Goal: Transaction & Acquisition: Book appointment/travel/reservation

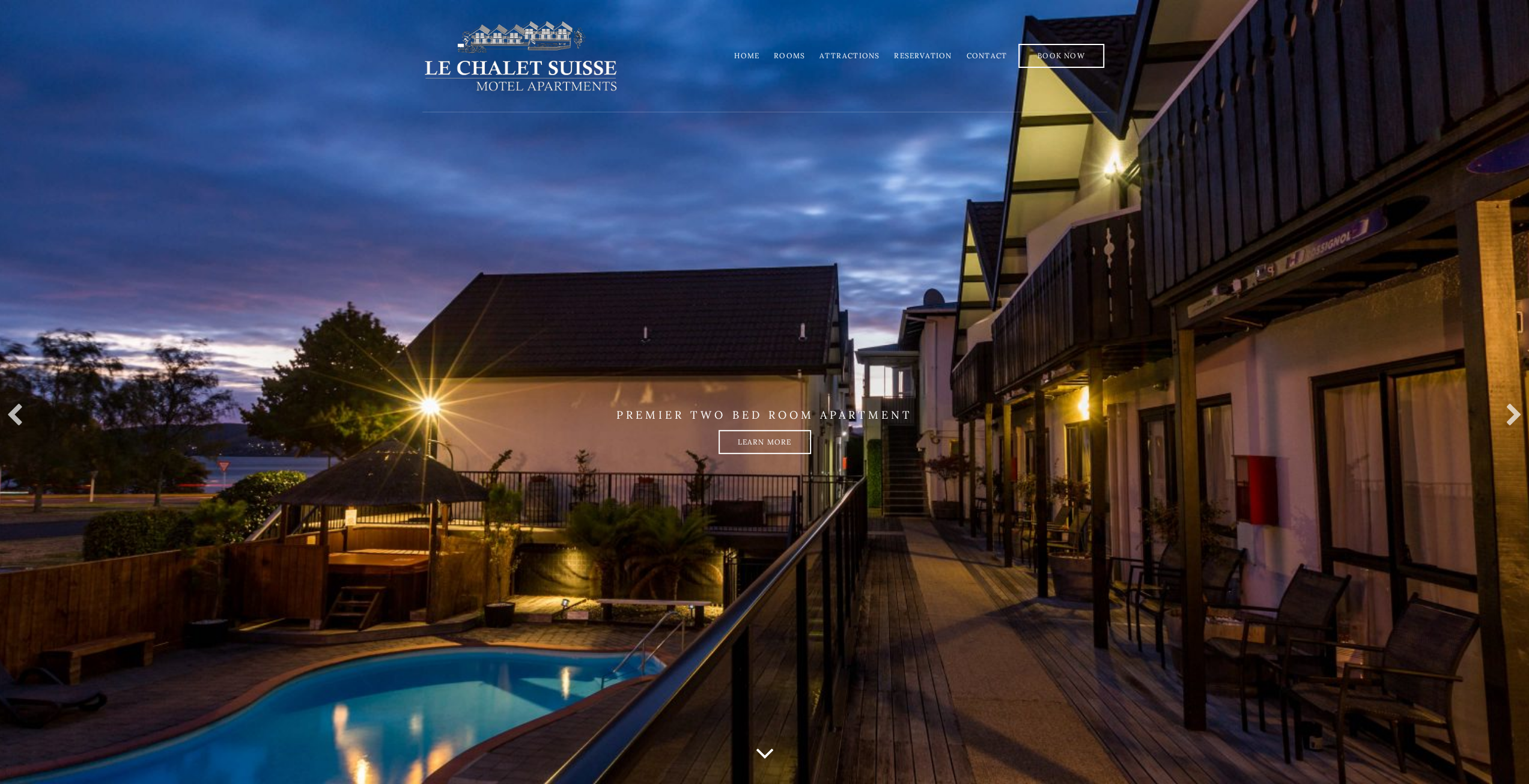
click at [793, 57] on link "Rooms" at bounding box center [789, 55] width 31 height 9
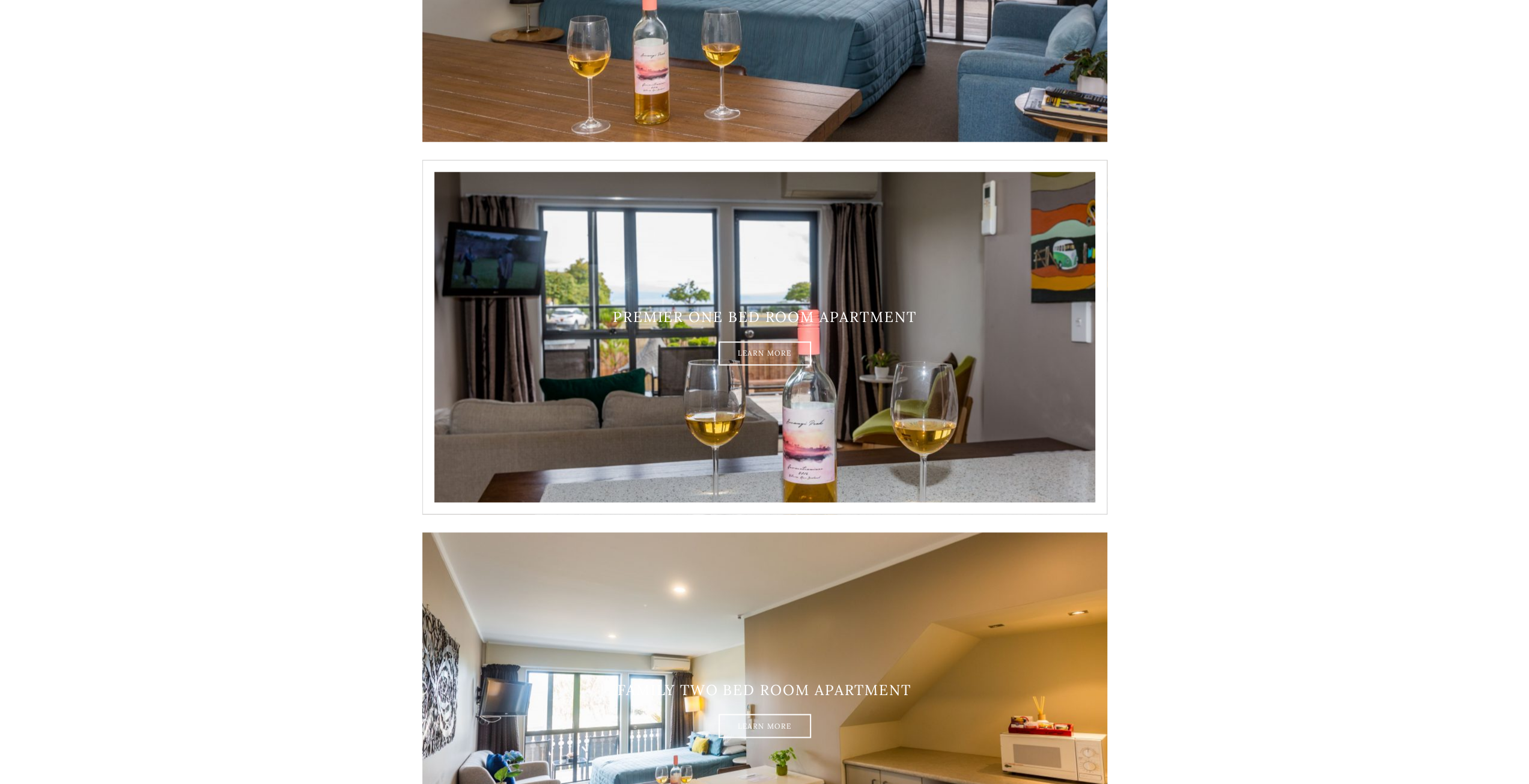
scroll to position [1111, 0]
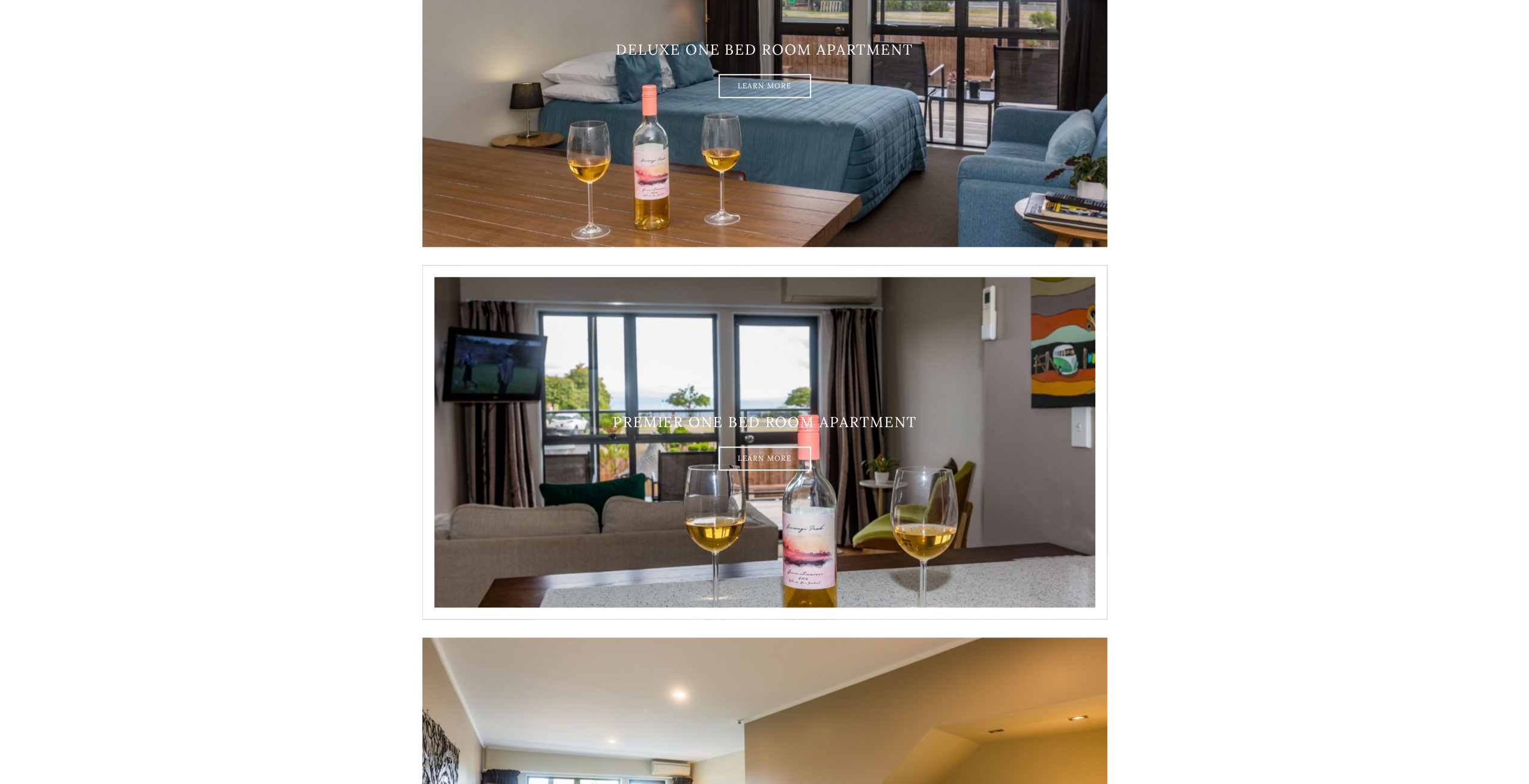
click at [696, 422] on h3 "Premier one bed room apartment" at bounding box center [764, 422] width 685 height 18
click at [763, 460] on link "Learn More" at bounding box center [765, 458] width 93 height 24
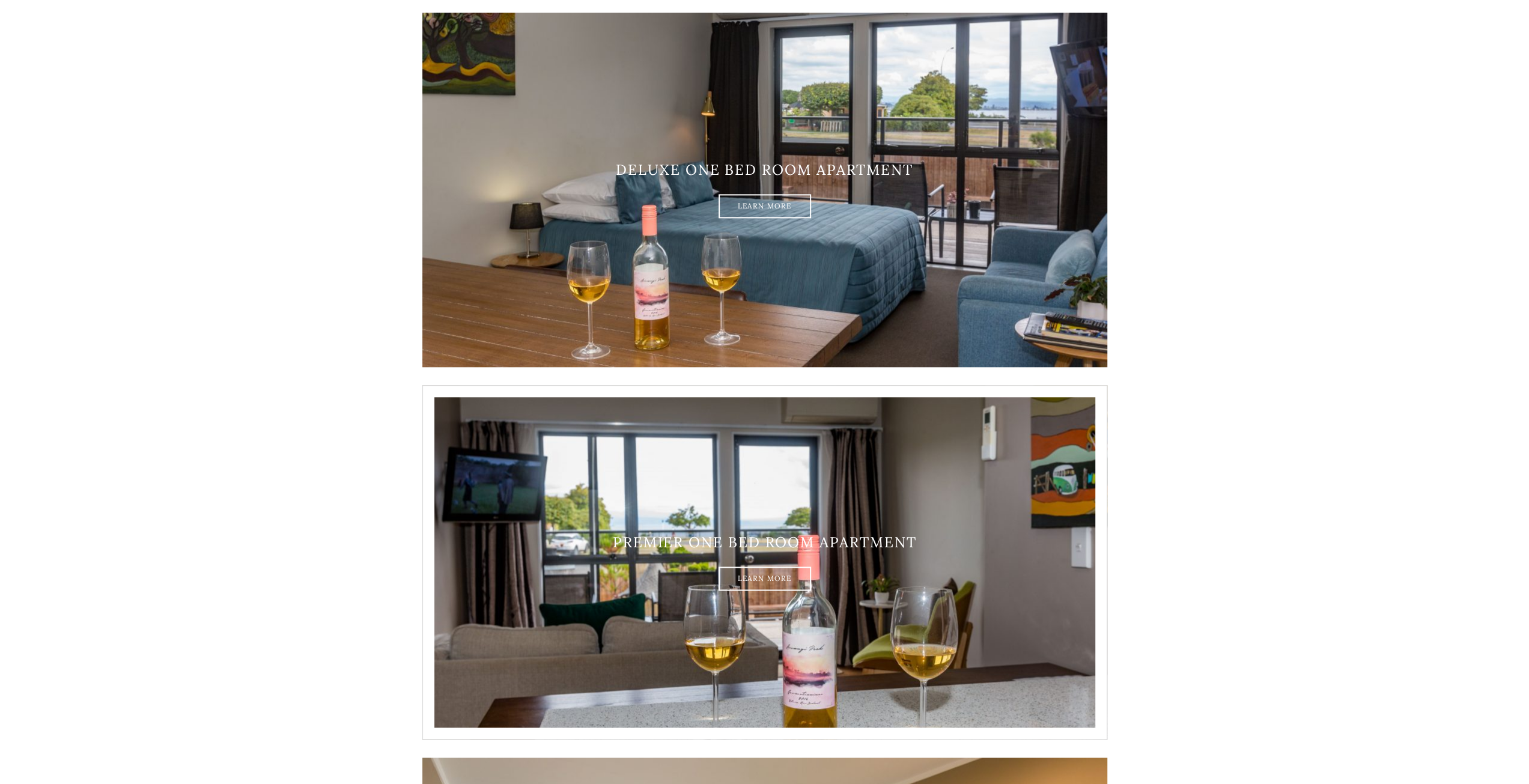
scroll to position [871, 0]
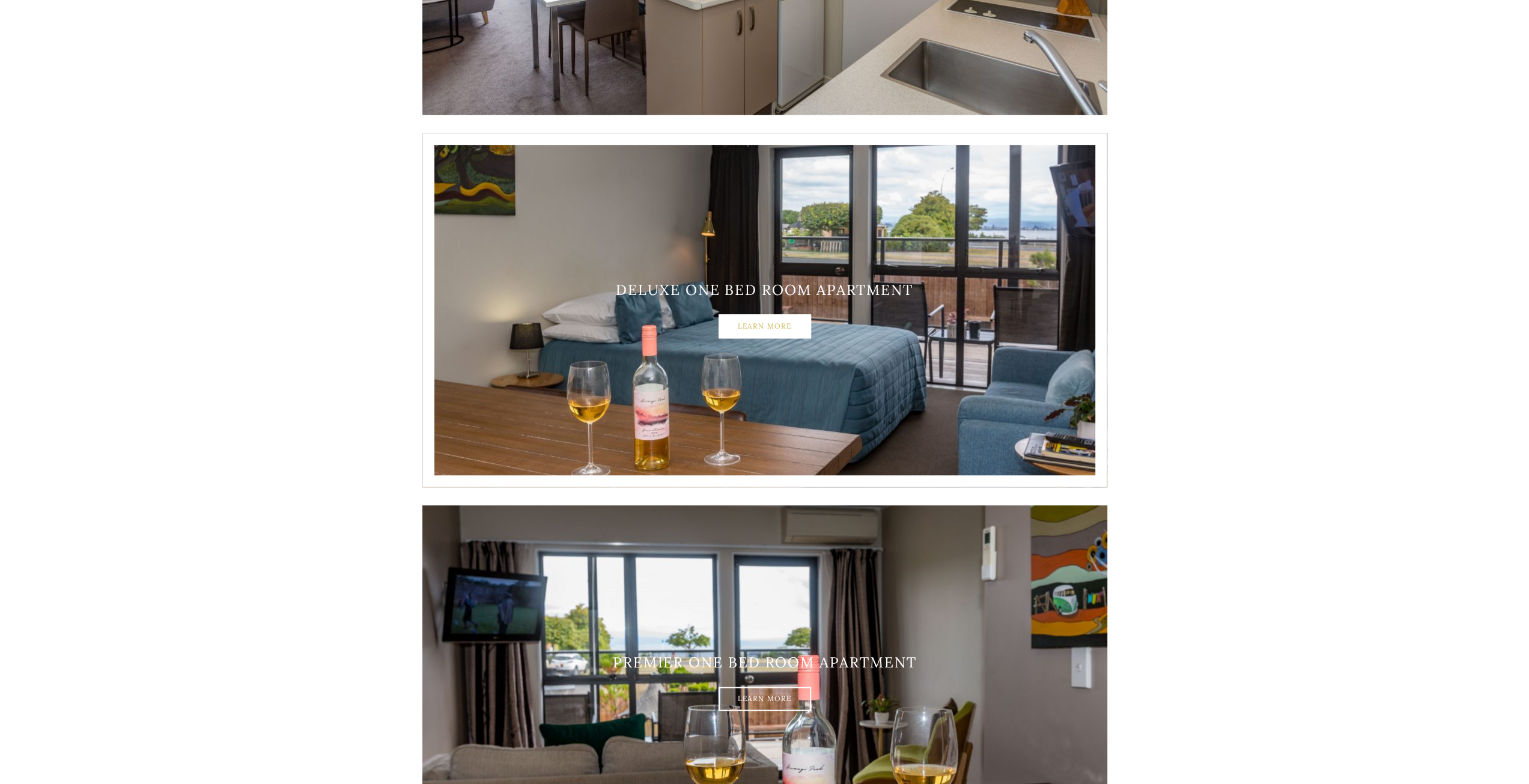
click at [778, 321] on link "Learn More" at bounding box center [765, 326] width 93 height 24
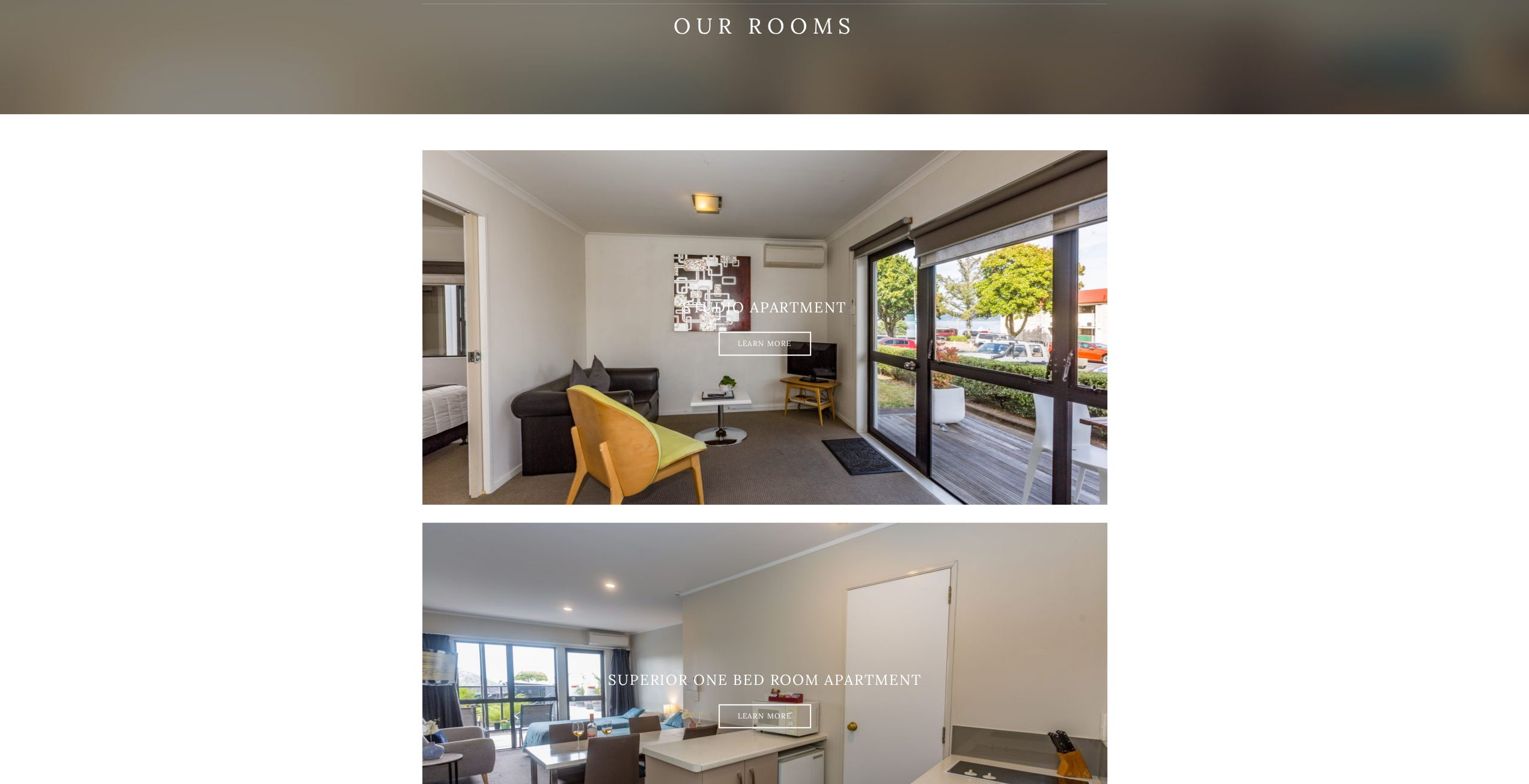
scroll to position [0, 0]
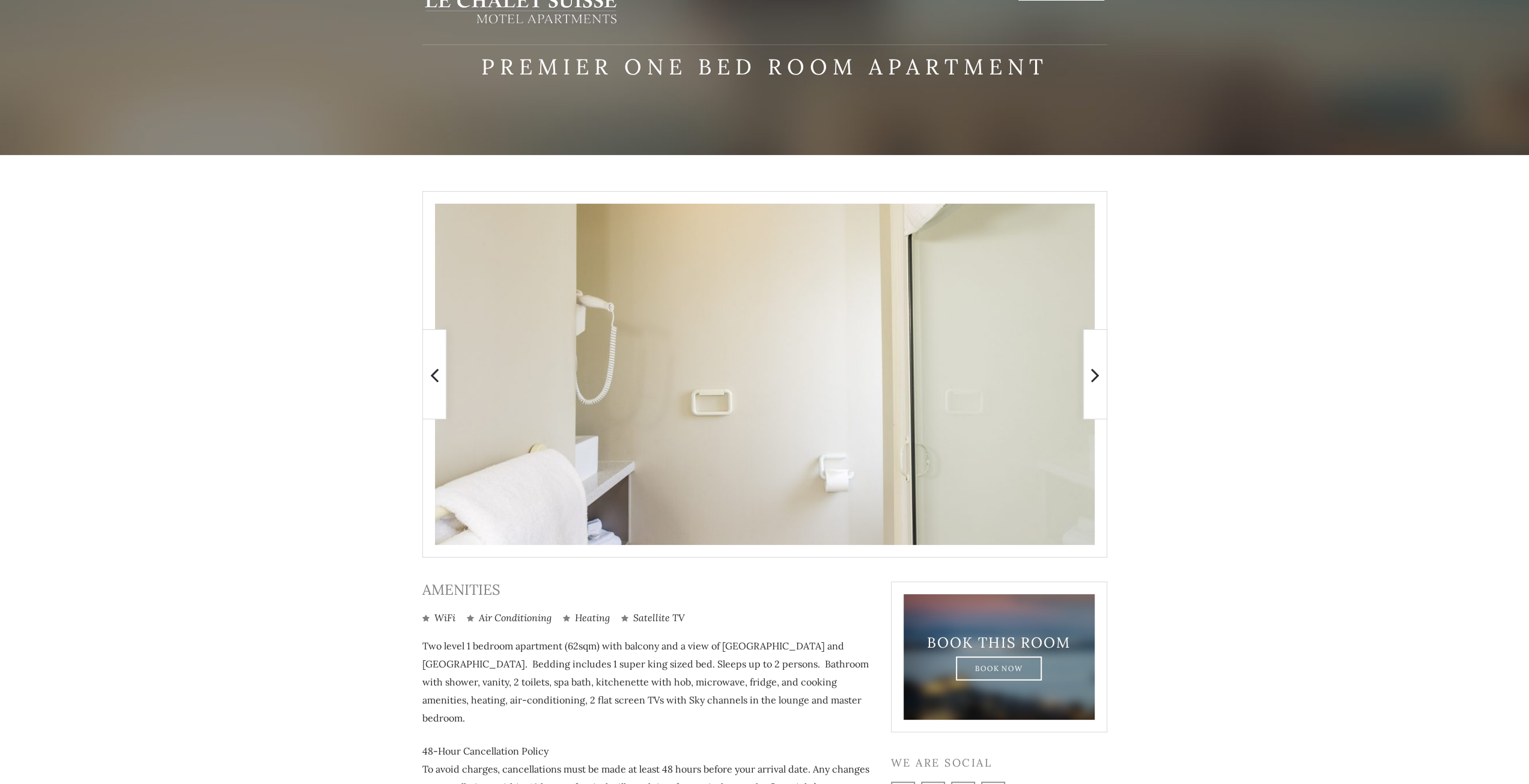
scroll to position [170, 0]
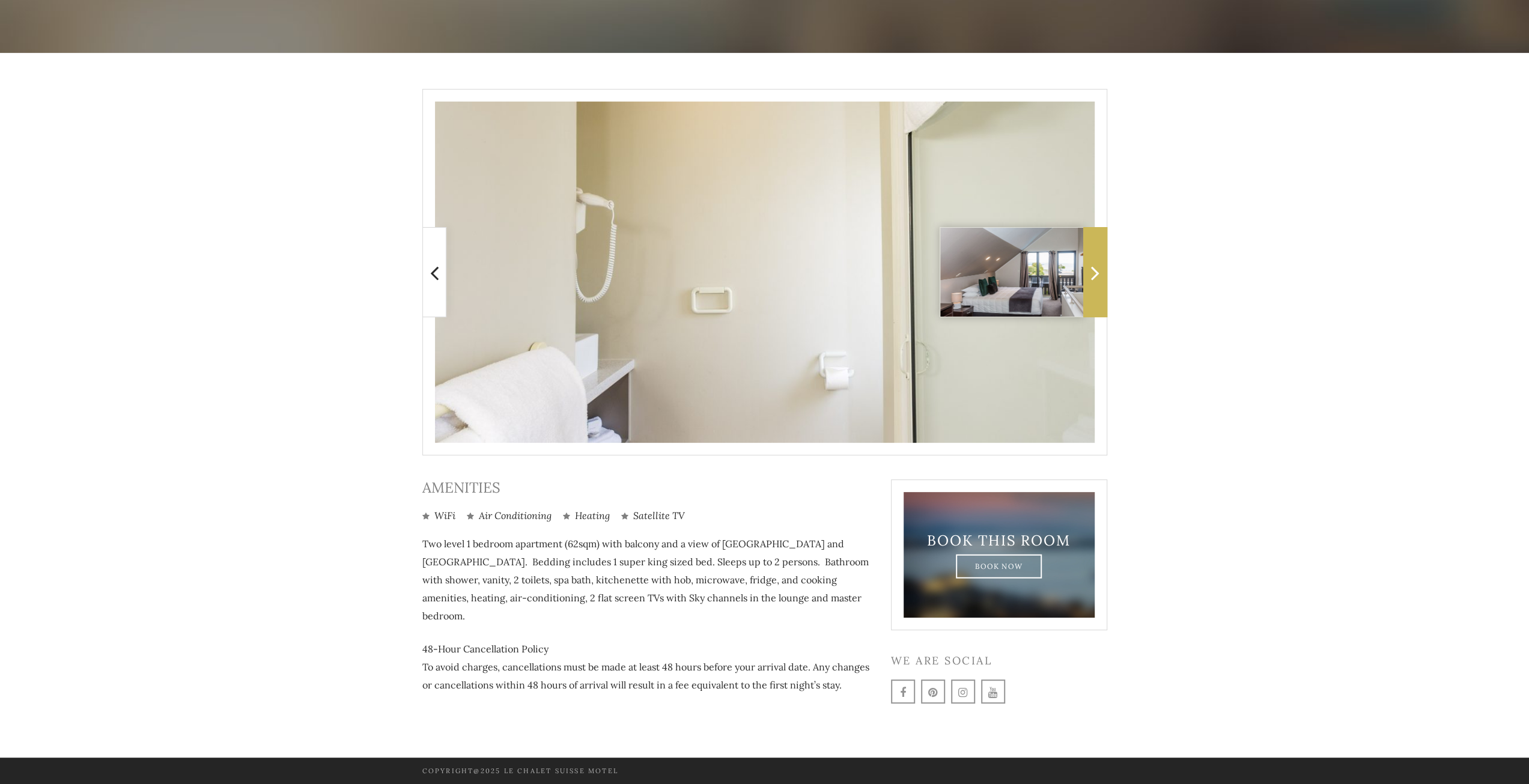
click at [1095, 267] on icon at bounding box center [1095, 272] width 8 height 24
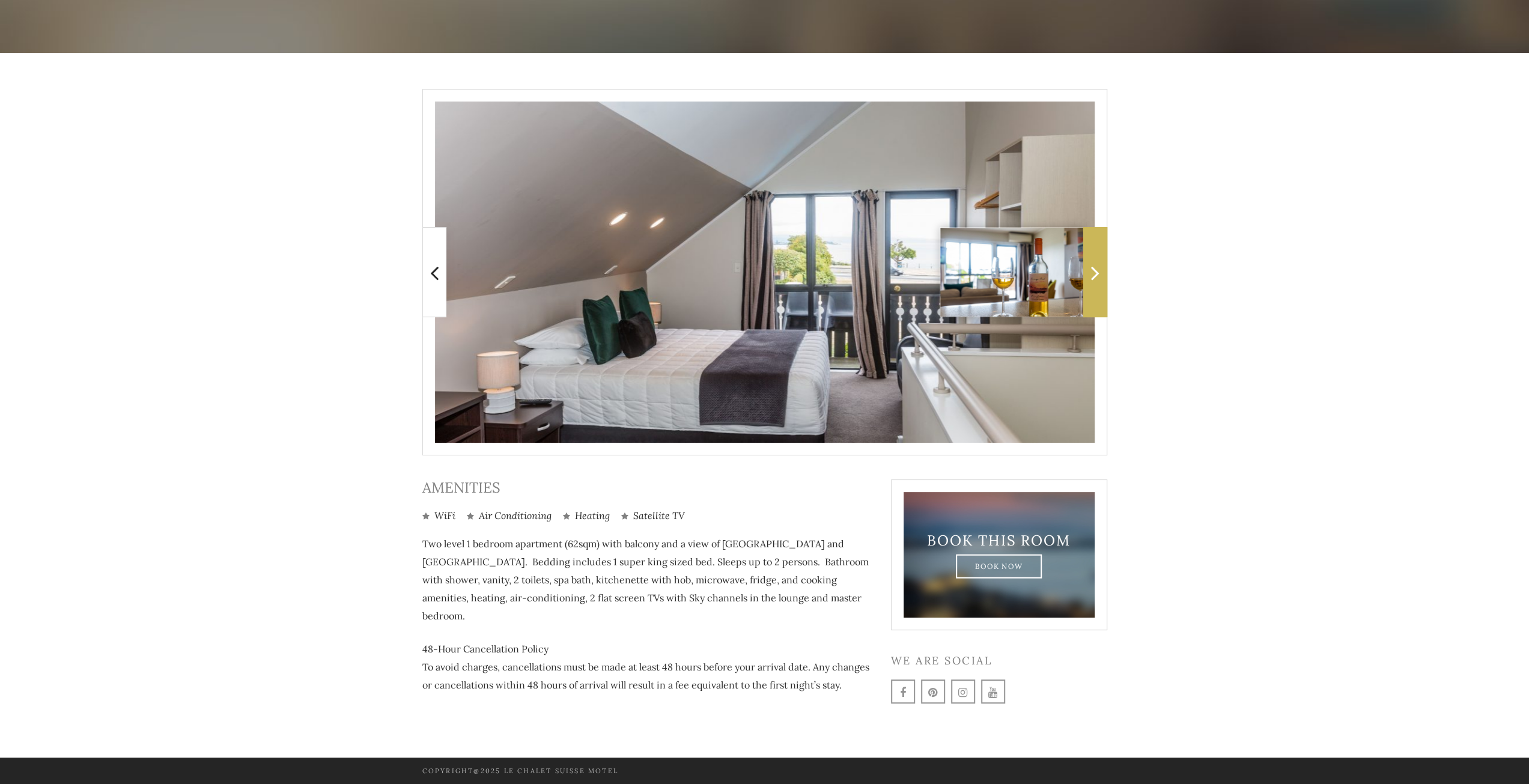
click at [1095, 288] on span at bounding box center [1095, 271] width 24 height 90
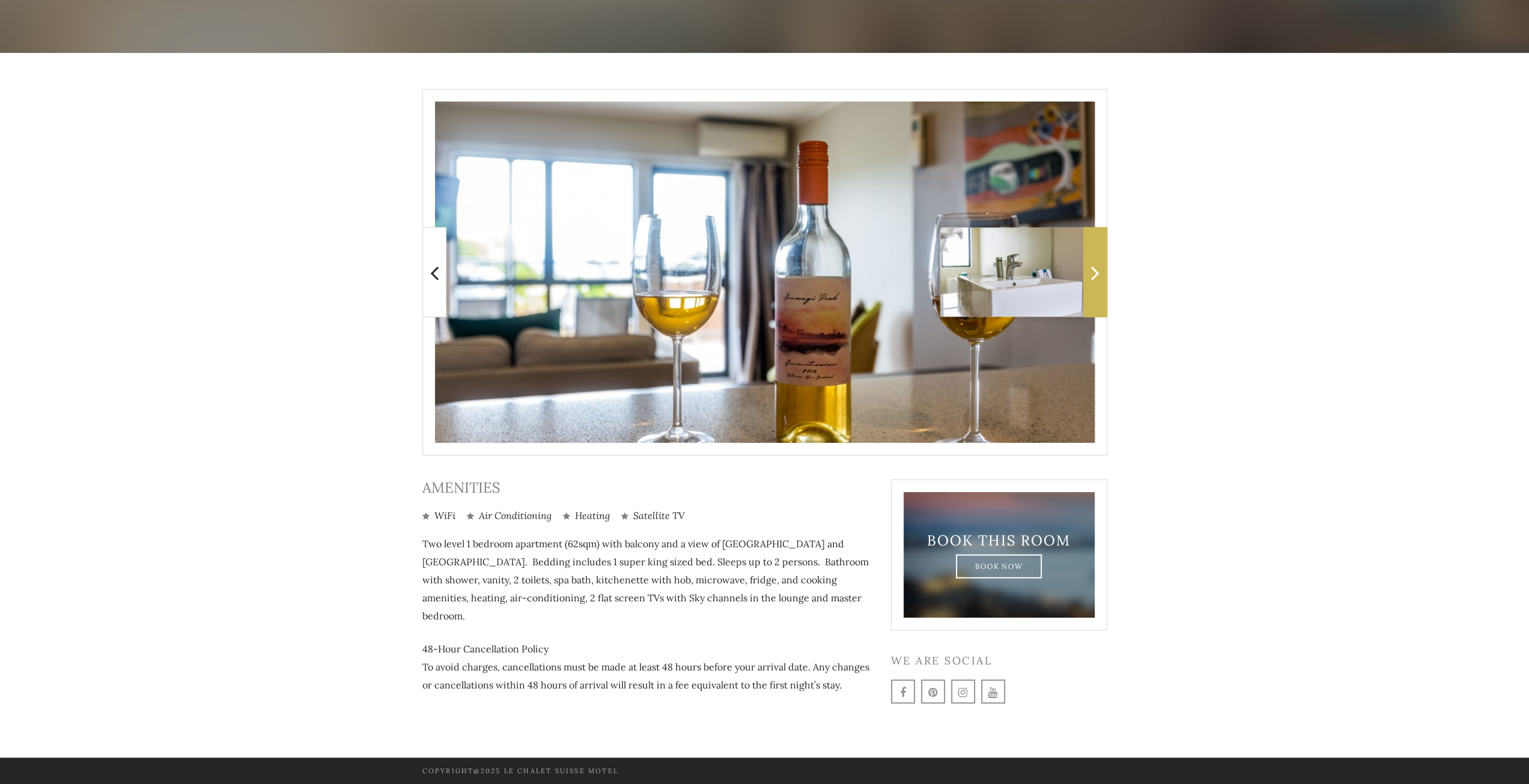
click at [1095, 288] on span at bounding box center [1095, 271] width 24 height 90
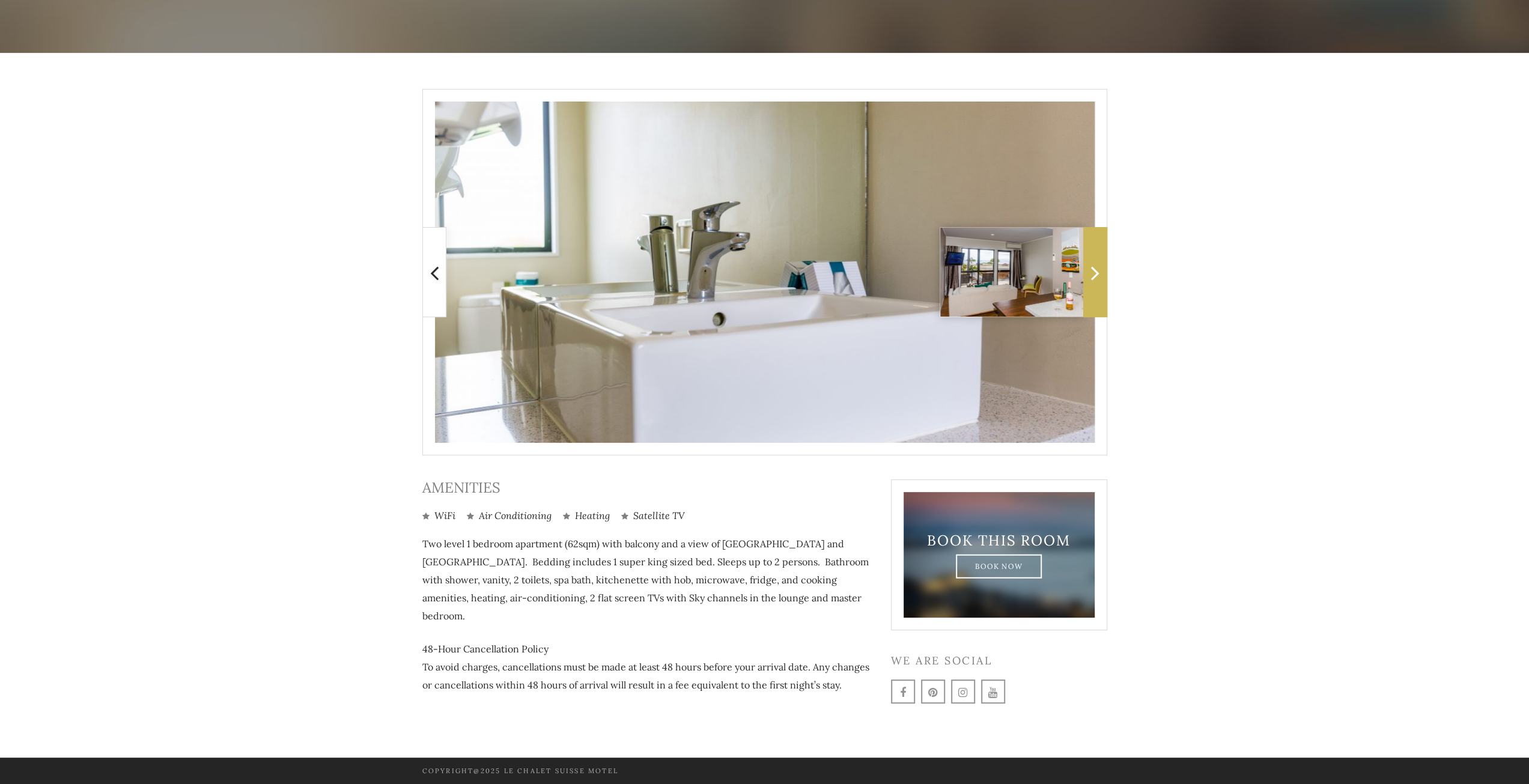
click at [1099, 278] on span at bounding box center [1095, 271] width 24 height 90
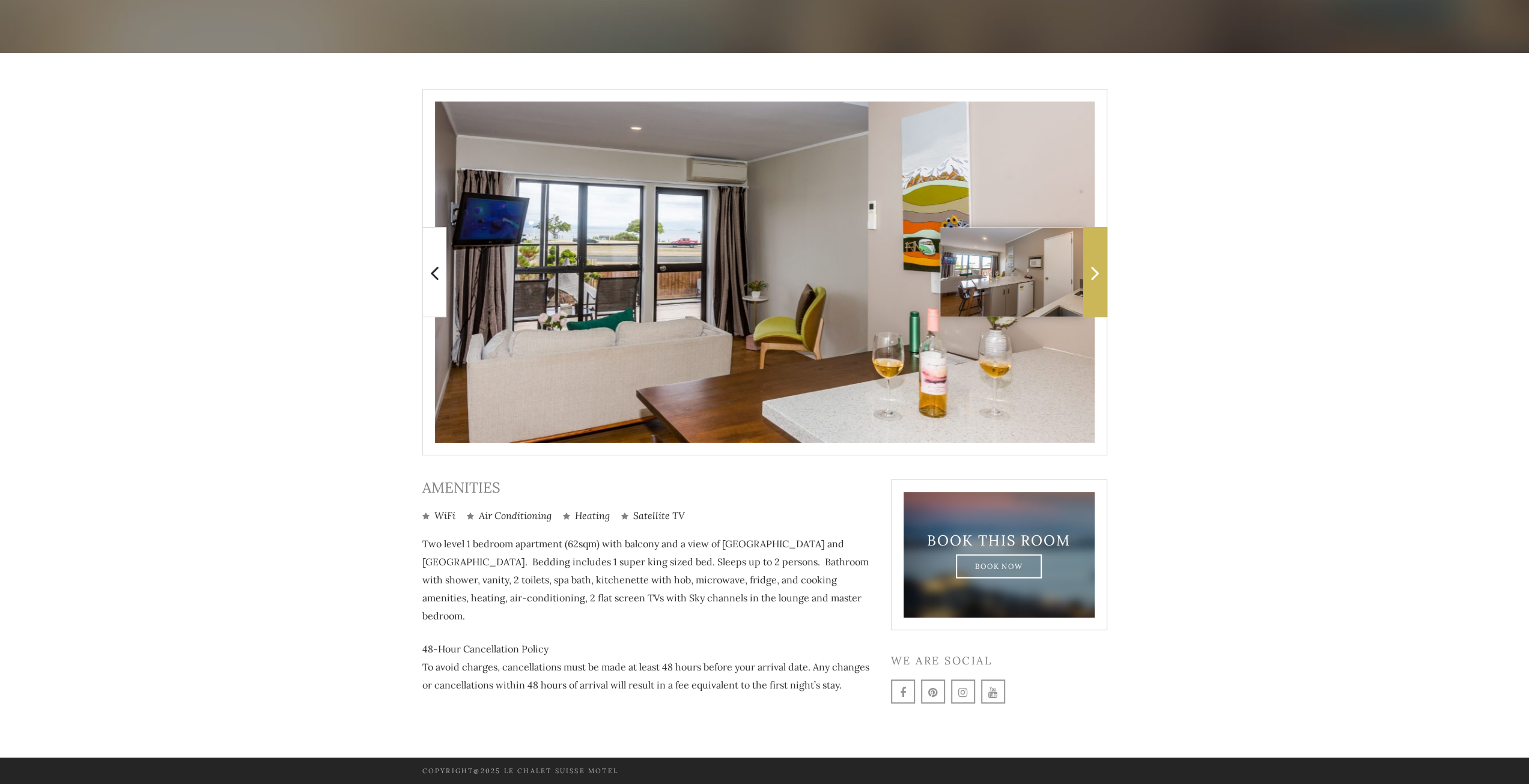
click at [1098, 278] on icon at bounding box center [1095, 272] width 8 height 24
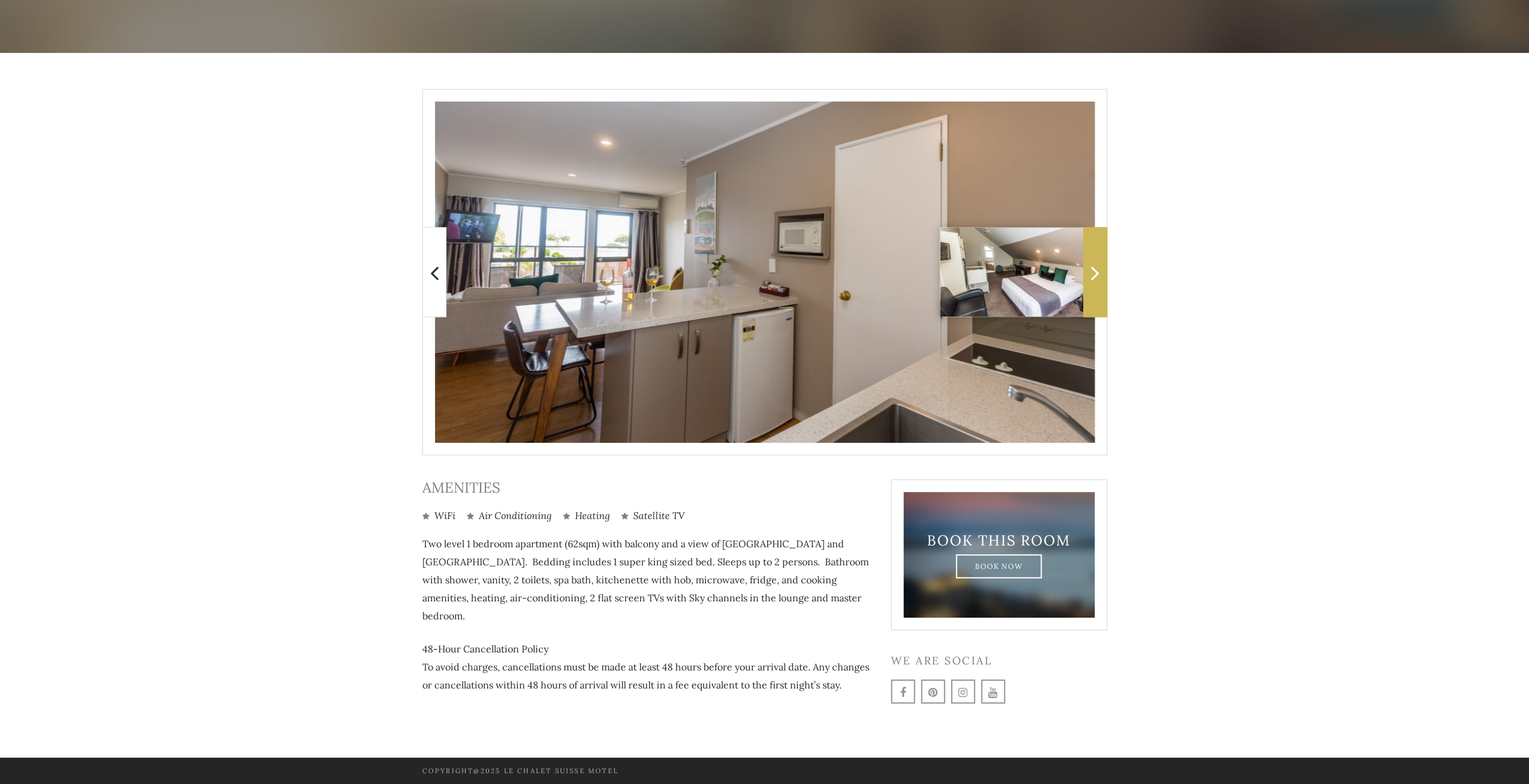
click at [1098, 278] on icon at bounding box center [1095, 272] width 8 height 24
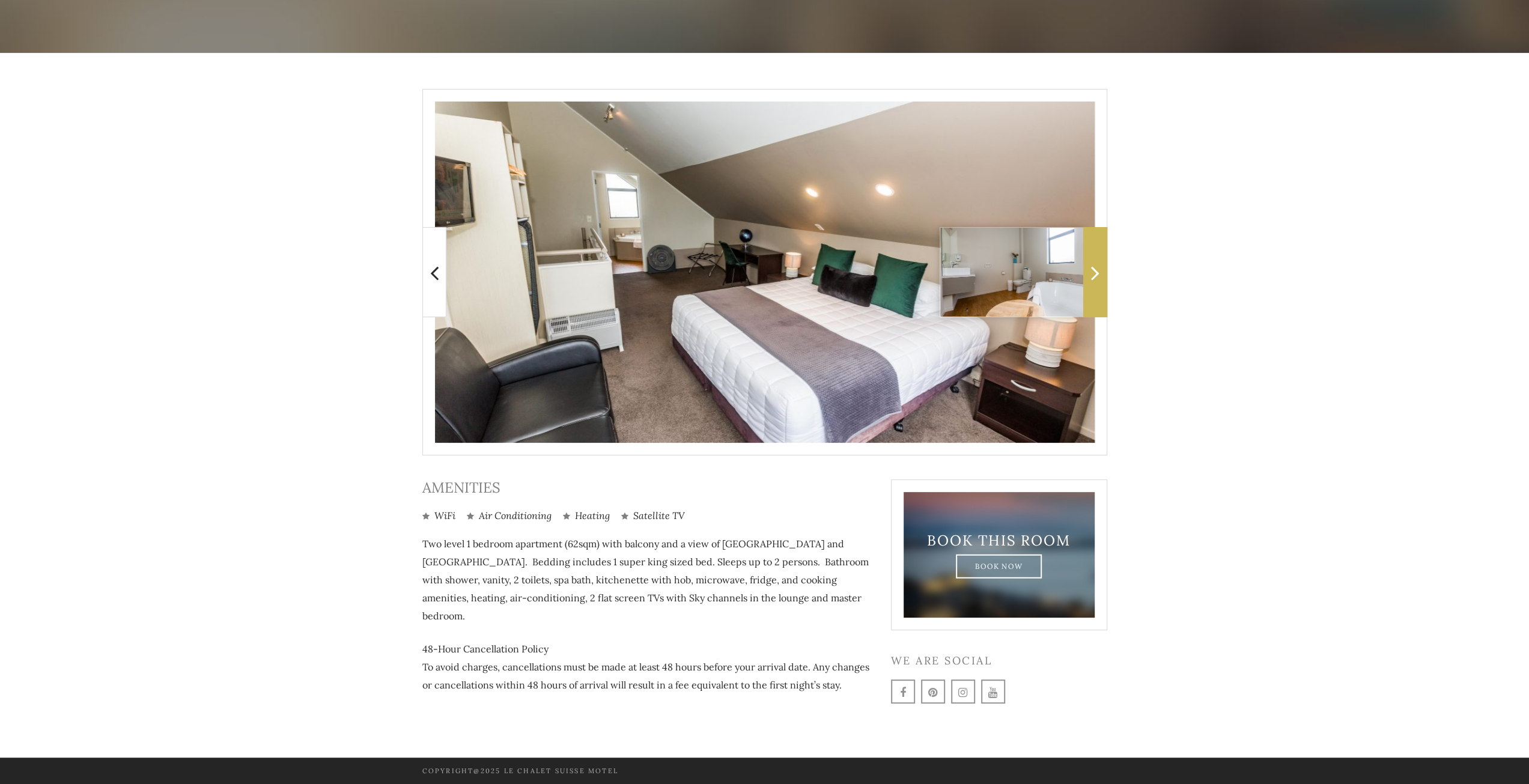
click at [1098, 278] on icon at bounding box center [1095, 272] width 8 height 24
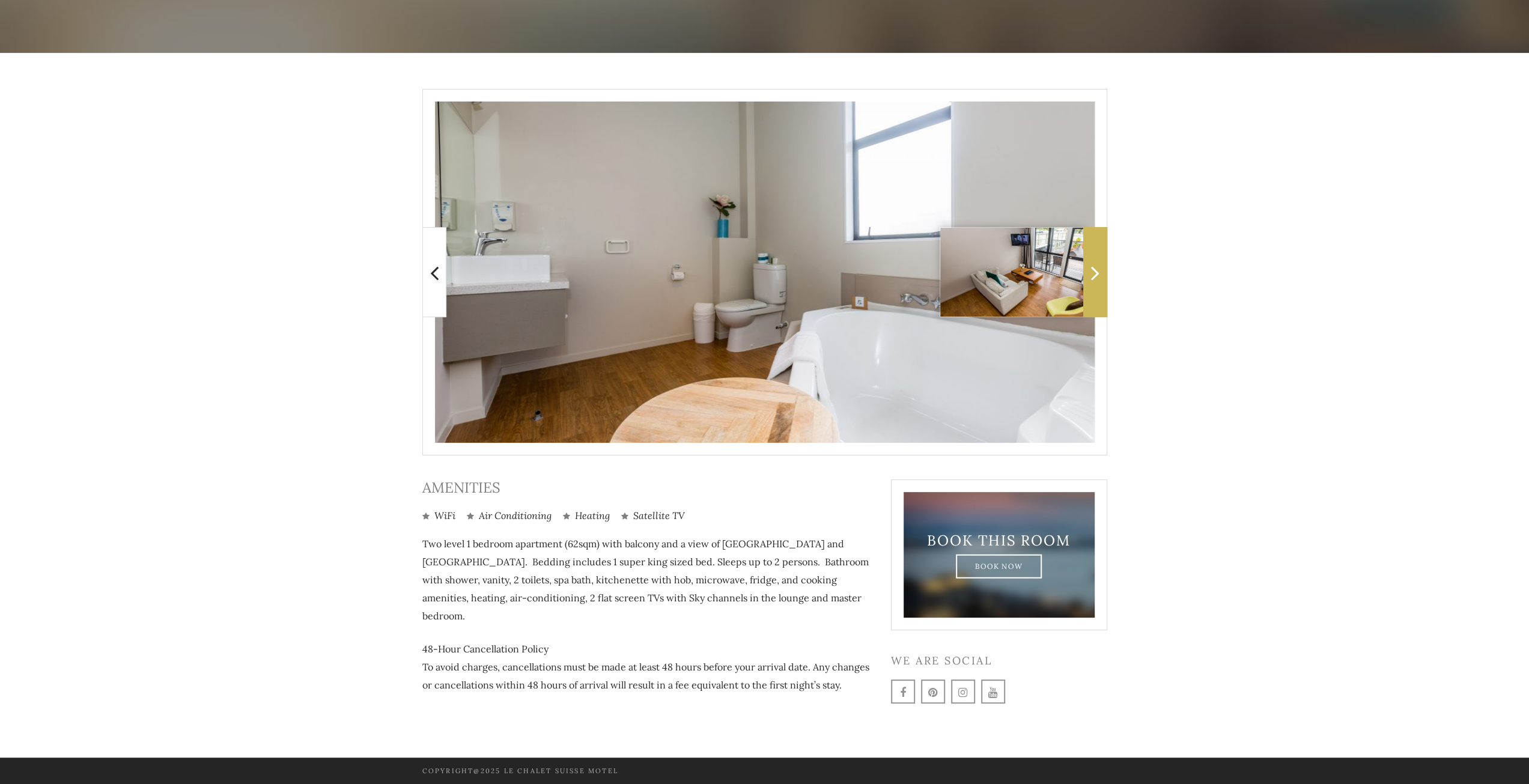
click at [1098, 278] on icon at bounding box center [1095, 272] width 8 height 24
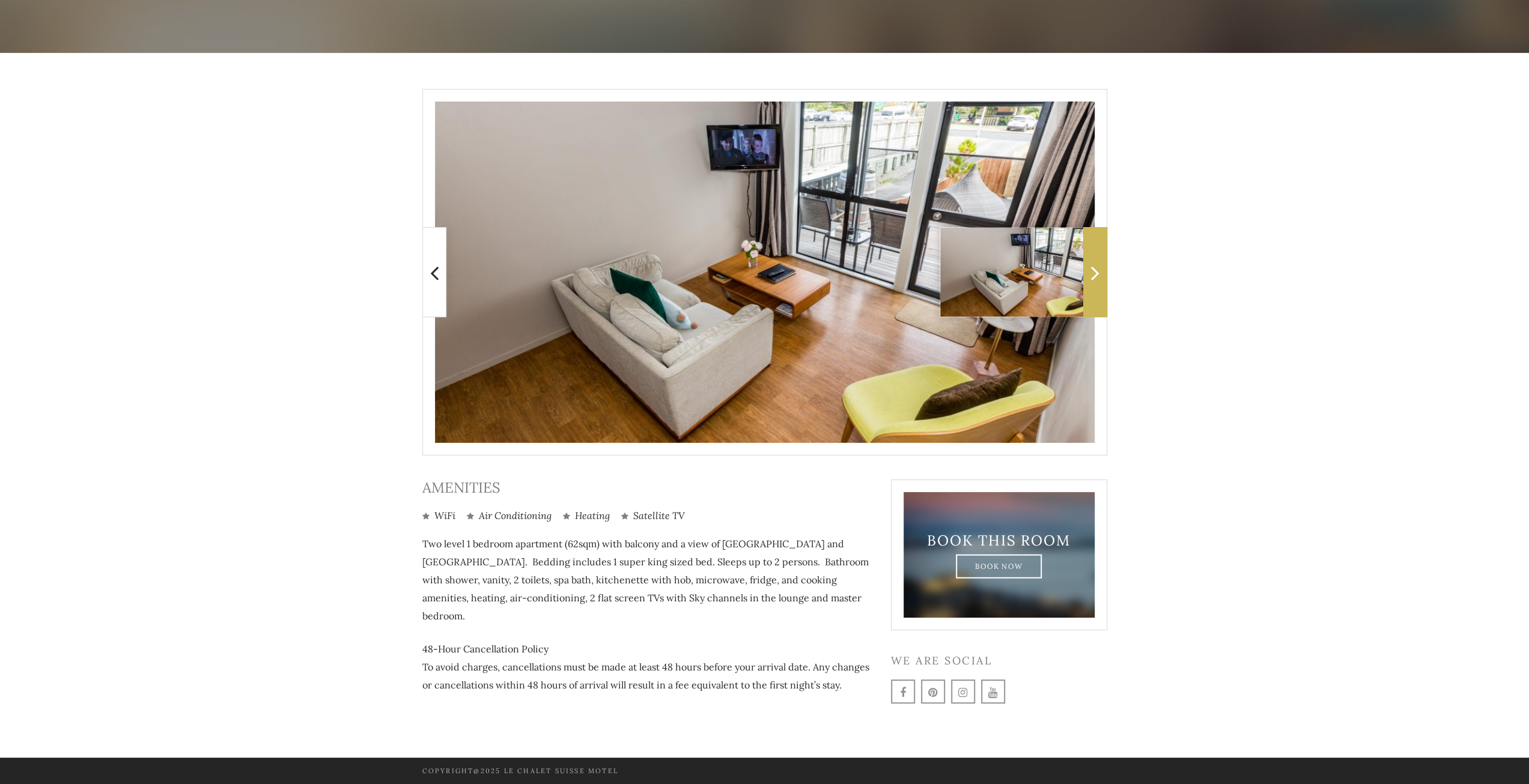
click at [1098, 278] on icon at bounding box center [1095, 272] width 8 height 24
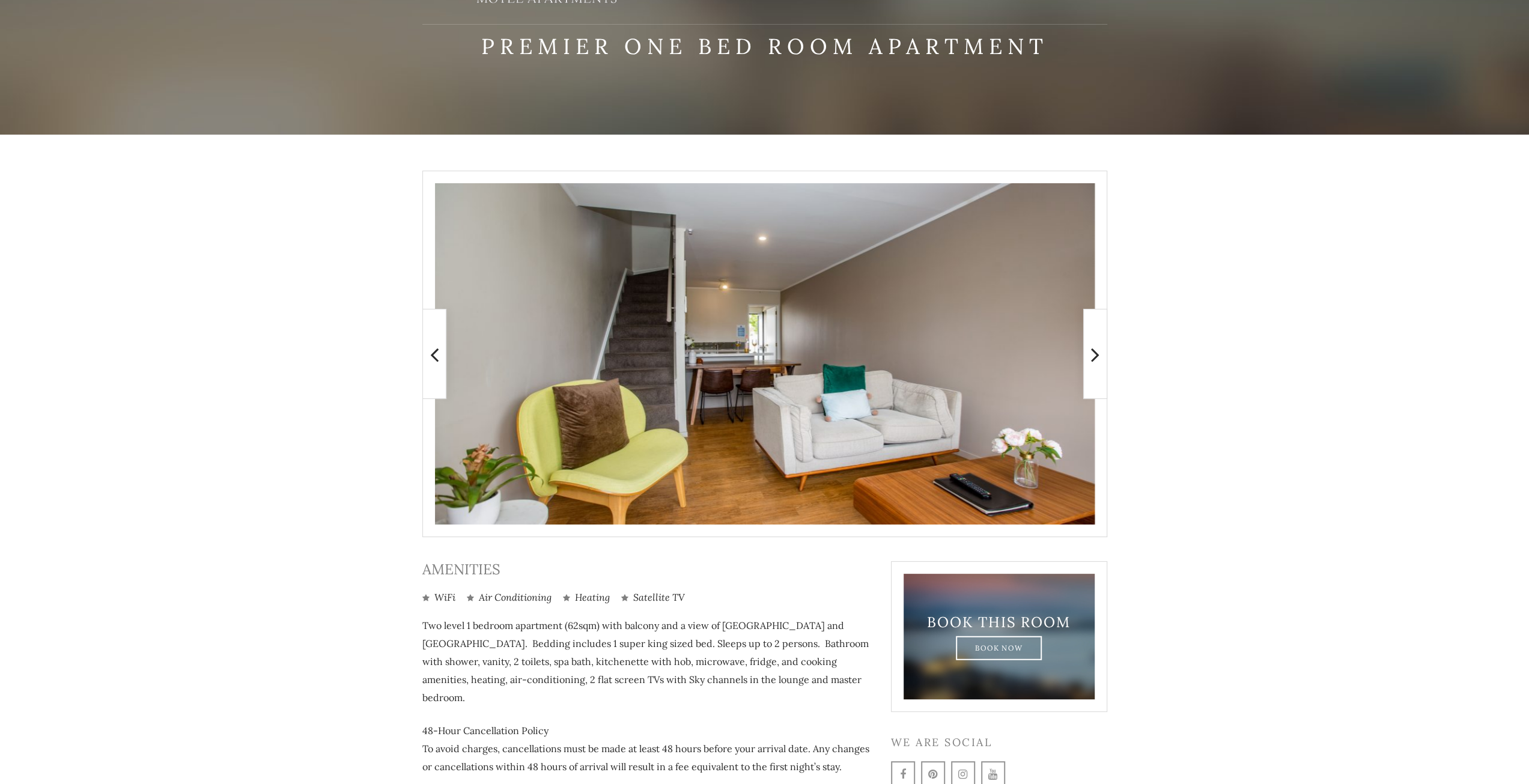
scroll to position [0, 0]
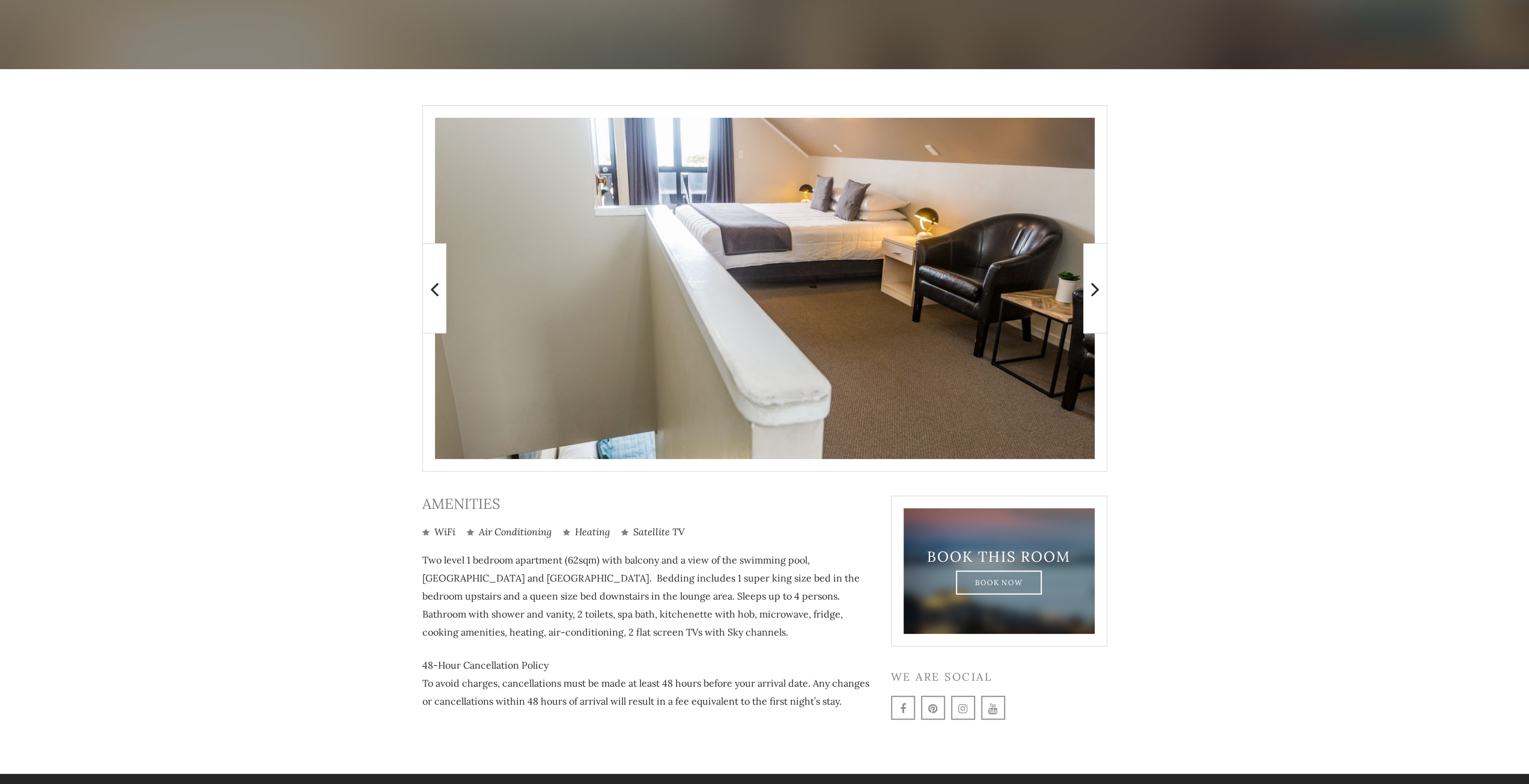
scroll to position [170, 0]
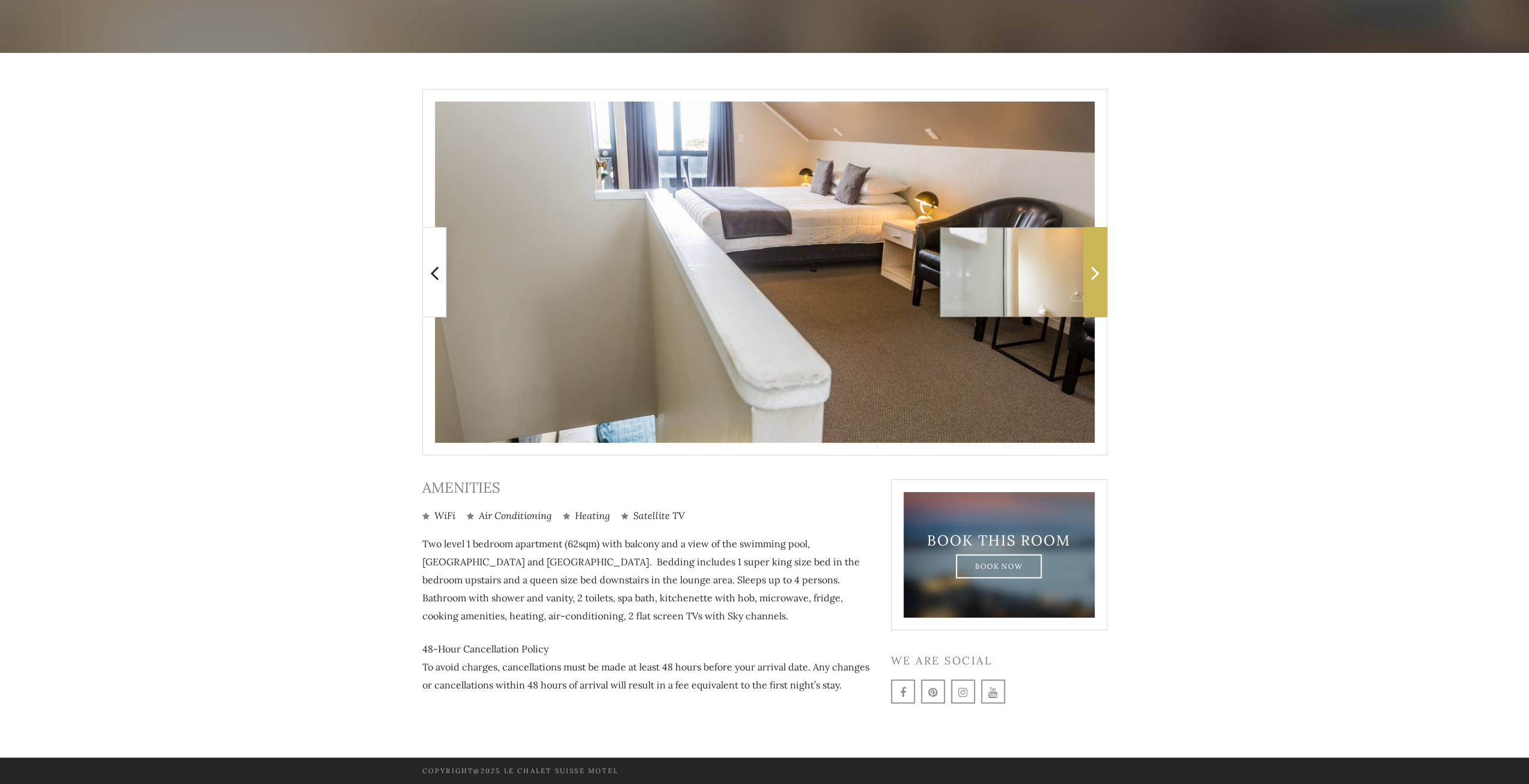
click at [1099, 272] on icon at bounding box center [1095, 272] width 8 height 24
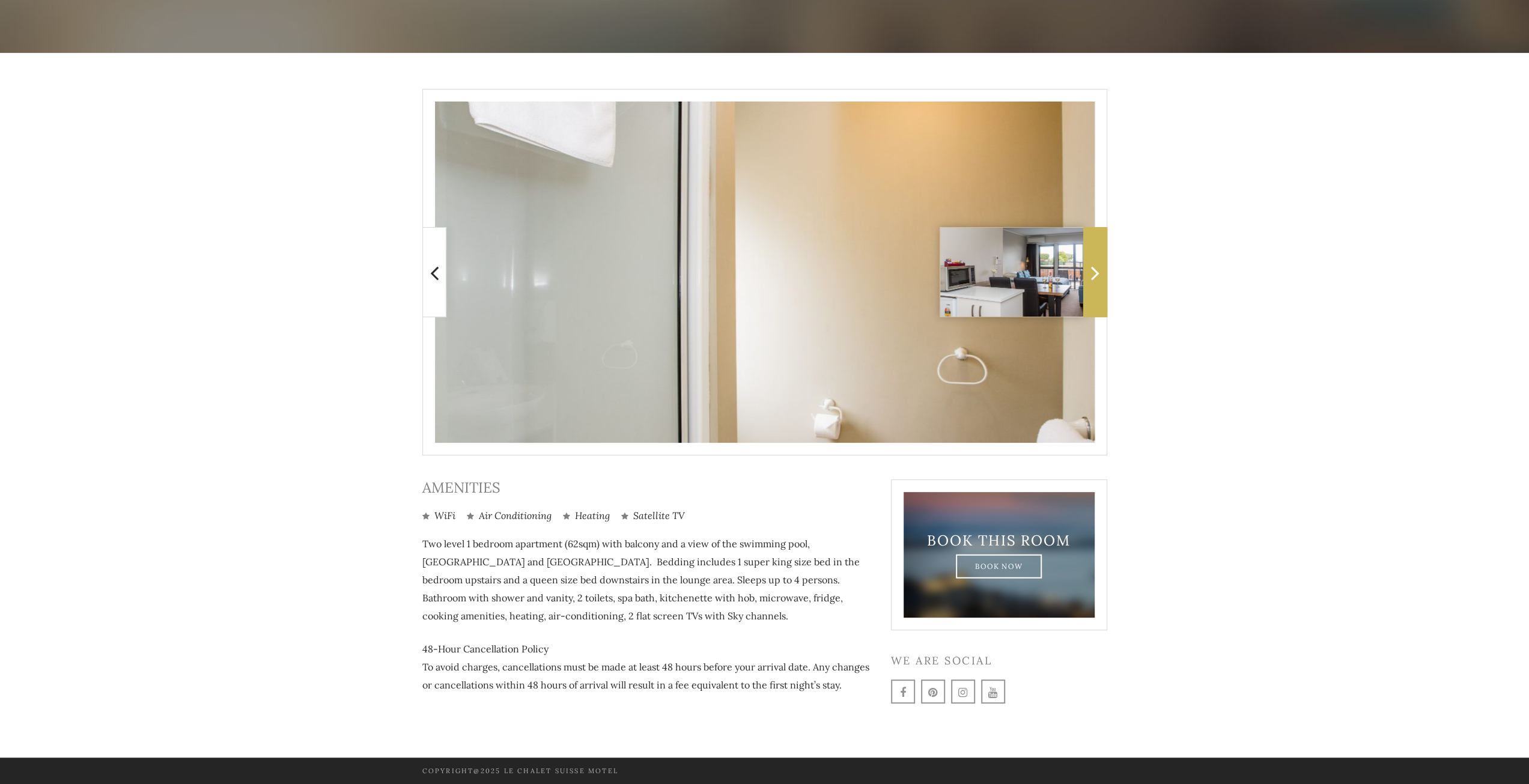
click at [1099, 272] on icon at bounding box center [1095, 272] width 8 height 24
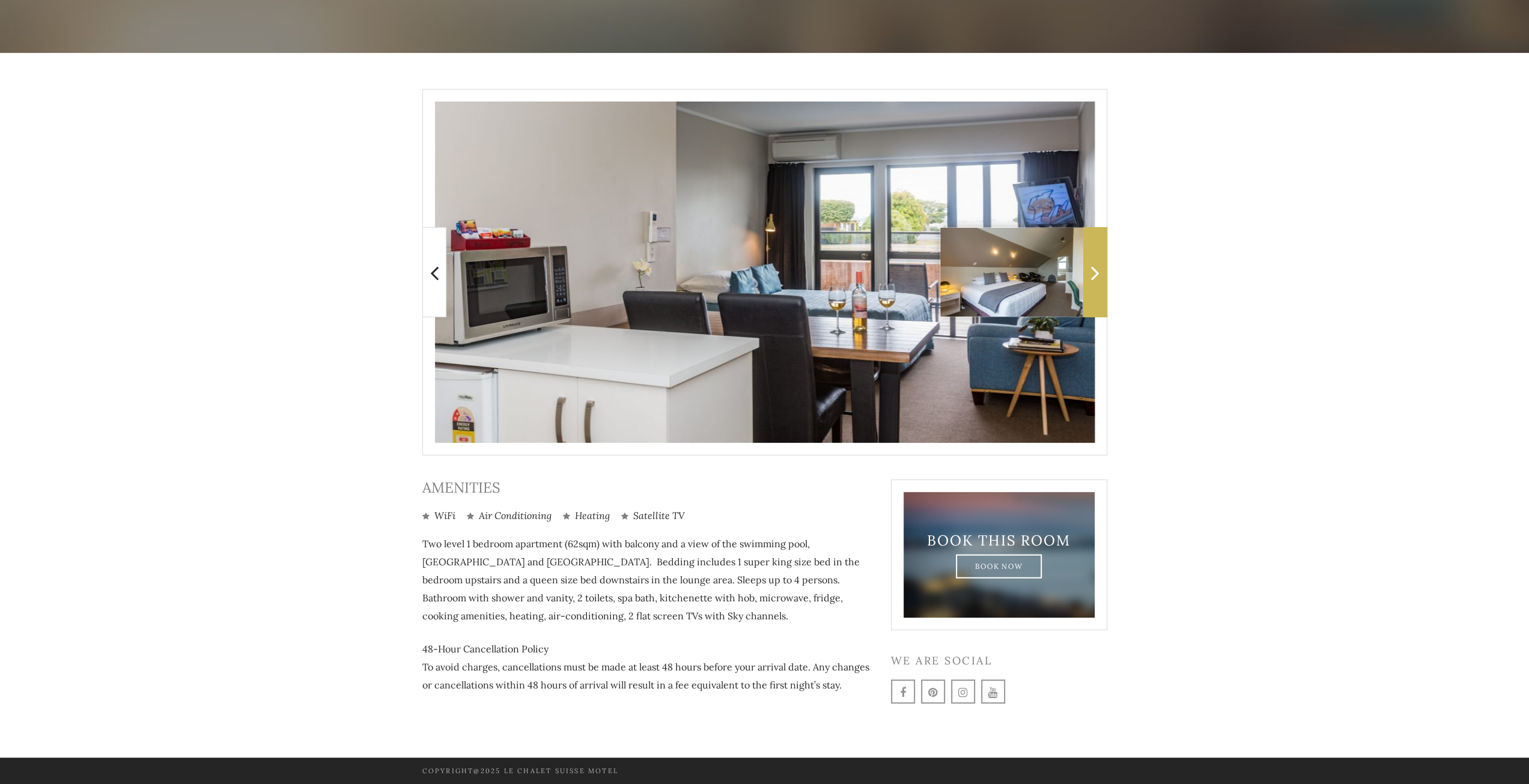
click at [1099, 272] on icon at bounding box center [1095, 272] width 8 height 24
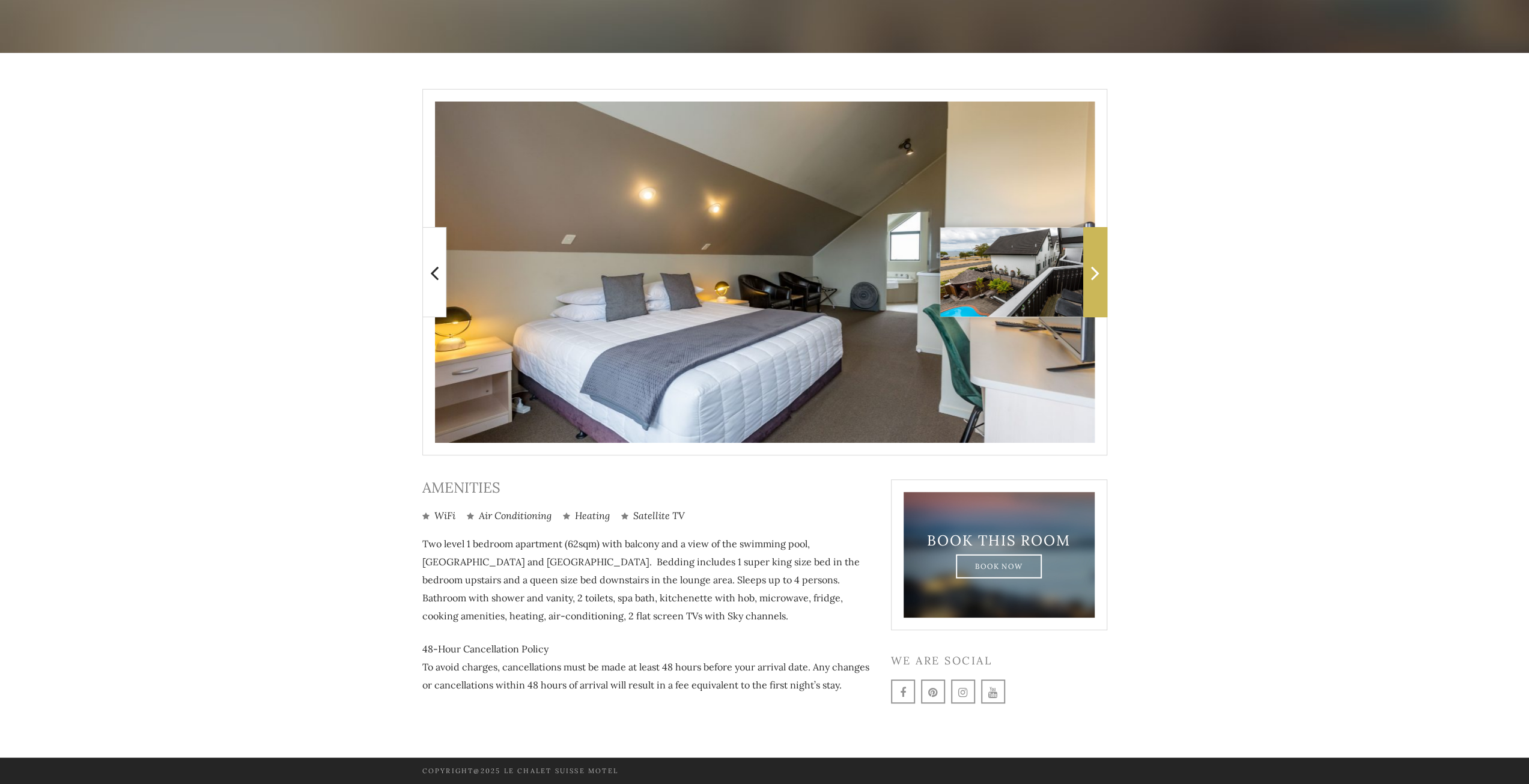
click at [1099, 274] on icon at bounding box center [1095, 272] width 8 height 24
